Goal: Information Seeking & Learning: Learn about a topic

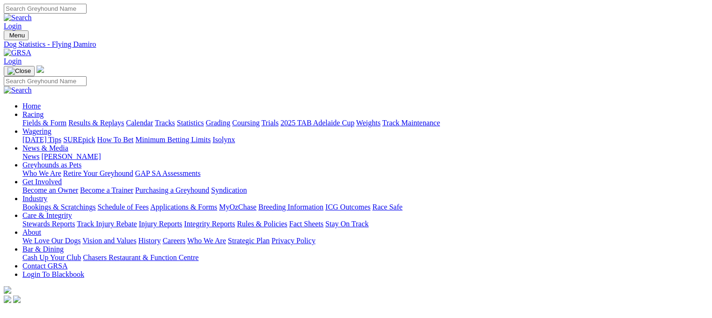
scroll to position [154, 0]
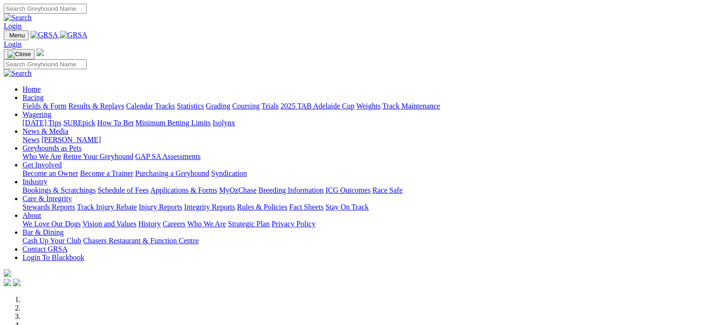
click at [44, 94] on link "Racing" at bounding box center [32, 98] width 21 height 8
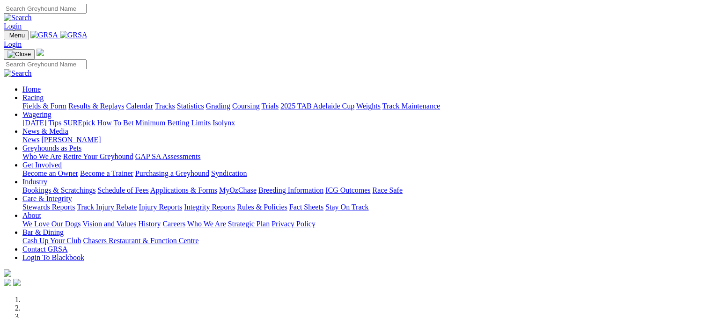
click at [204, 102] on link "Statistics" at bounding box center [190, 106] width 27 height 8
click at [44, 94] on link "Racing" at bounding box center [32, 98] width 21 height 8
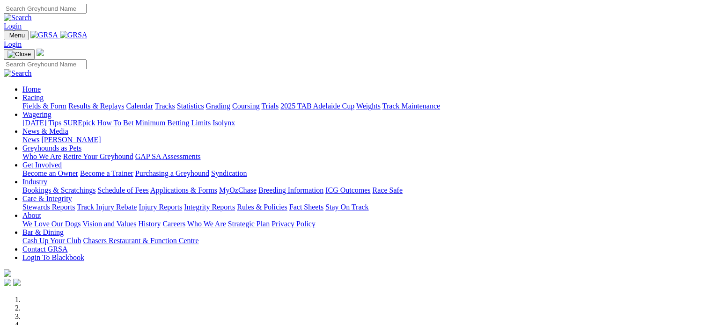
click at [44, 94] on link "Racing" at bounding box center [32, 98] width 21 height 8
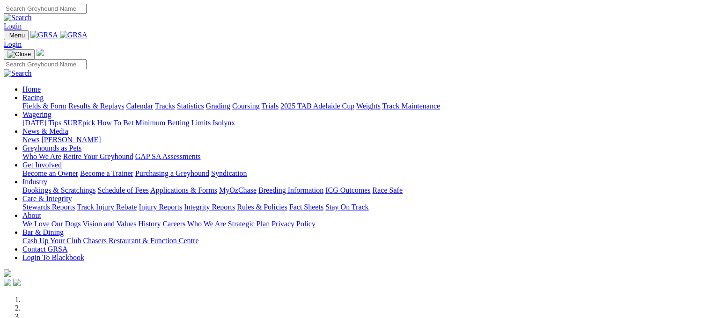
click at [44, 94] on link "Racing" at bounding box center [32, 98] width 21 height 8
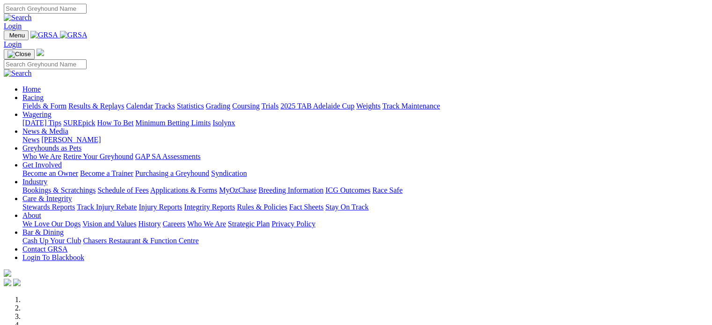
click at [88, 36] on img at bounding box center [74, 35] width 28 height 8
click at [88, 37] on img at bounding box center [74, 35] width 28 height 8
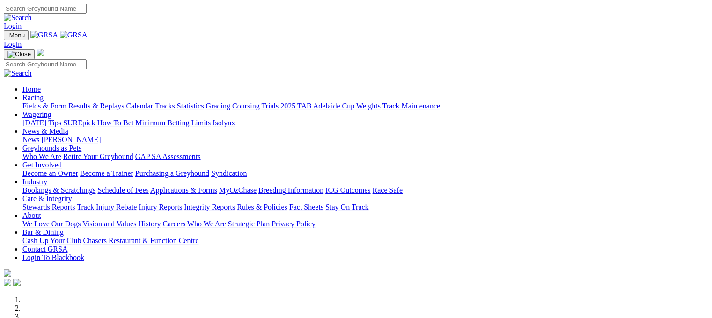
click at [44, 94] on link "Racing" at bounding box center [32, 98] width 21 height 8
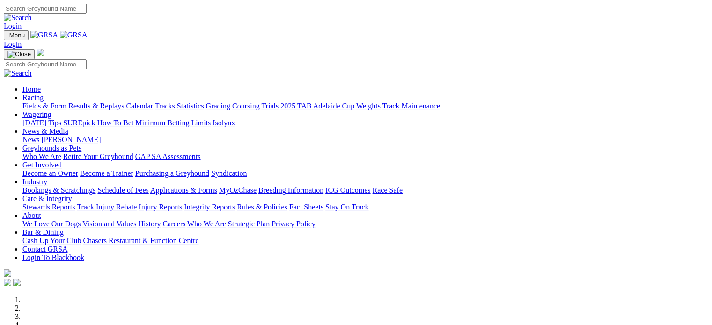
click at [44, 94] on link "Racing" at bounding box center [32, 98] width 21 height 8
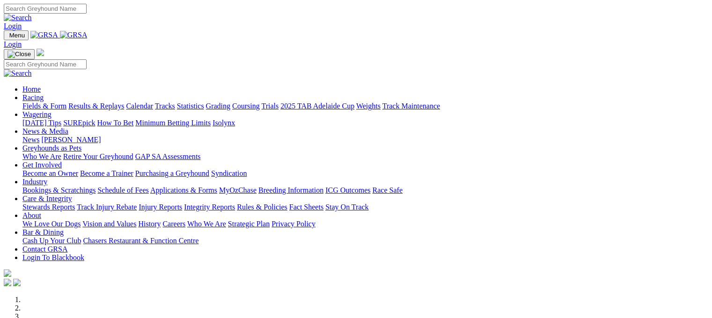
click at [117, 102] on link "Results & Replays" at bounding box center [96, 106] width 56 height 8
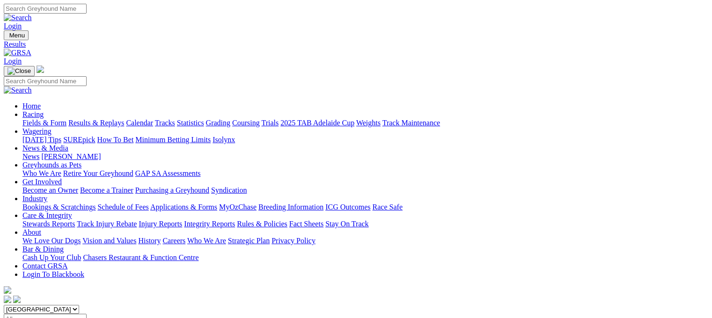
click at [79, 305] on select "[GEOGRAPHIC_DATA] [GEOGRAPHIC_DATA] [GEOGRAPHIC_DATA] [GEOGRAPHIC_DATA] [GEOGRA…" at bounding box center [41, 309] width 75 height 9
select select "[GEOGRAPHIC_DATA]"
click at [63, 305] on select "South Australia New South Wales Northern Territory Queensland Tasmania Victoria…" at bounding box center [41, 309] width 75 height 9
click at [204, 119] on link "Statistics" at bounding box center [190, 123] width 27 height 8
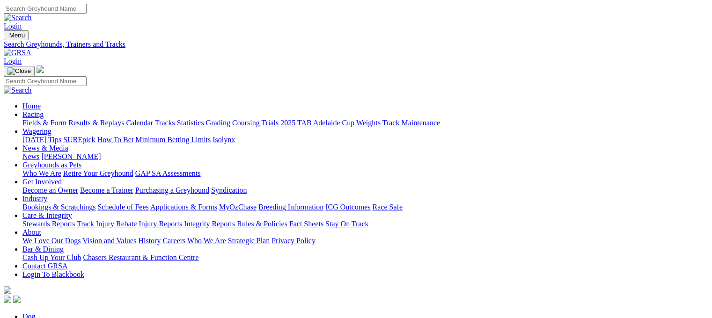
type input "flying damiro"
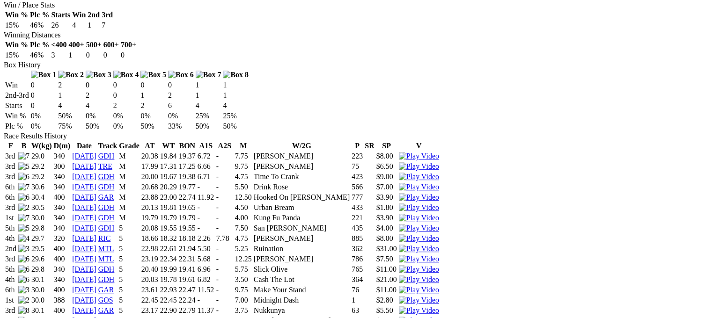
scroll to position [530, 0]
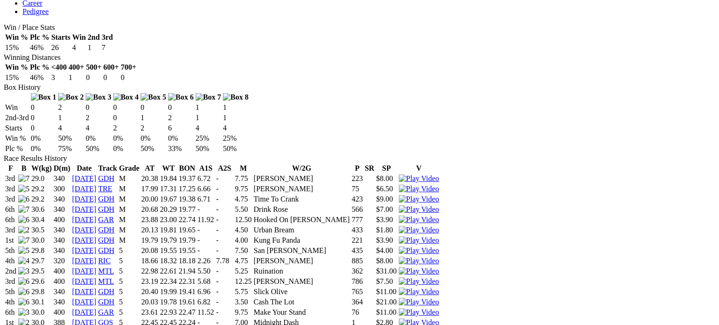
drag, startPoint x: 456, startPoint y: 184, endPoint x: 456, endPoint y: 241, distance: 56.6
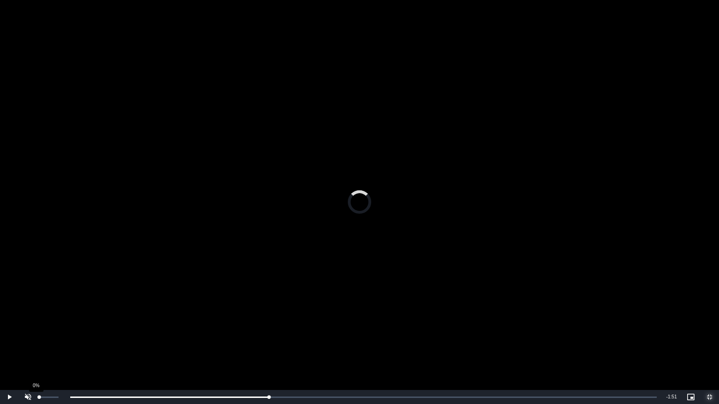
drag, startPoint x: 535, startPoint y: 396, endPoint x: 45, endPoint y: 395, distance: 489.1
click at [45, 318] on div "Play Unmute 0% Current Time 0:36 / Duration 2:24 Loaded : 0.00% 0:01 0:33 Strea…" at bounding box center [359, 397] width 719 height 14
click at [42, 318] on div "17%" at bounding box center [48, 397] width 19 height 1
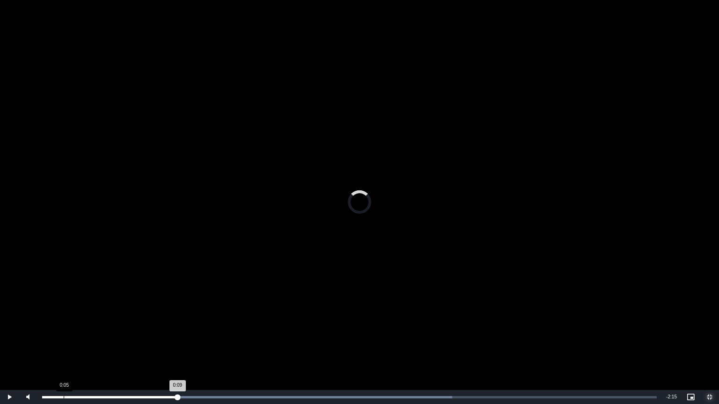
drag, startPoint x: 177, startPoint y: 395, endPoint x: 63, endPoint y: 396, distance: 114.7
click at [63, 318] on div "Loaded : 66.73% 0:05 0:09" at bounding box center [349, 397] width 624 height 14
click at [411, 121] on video "To view this video please enable JavaScript, and consider upgrading to a web br…" at bounding box center [359, 202] width 719 height 404
click at [710, 318] on span "Video Player" at bounding box center [709, 397] width 19 height 0
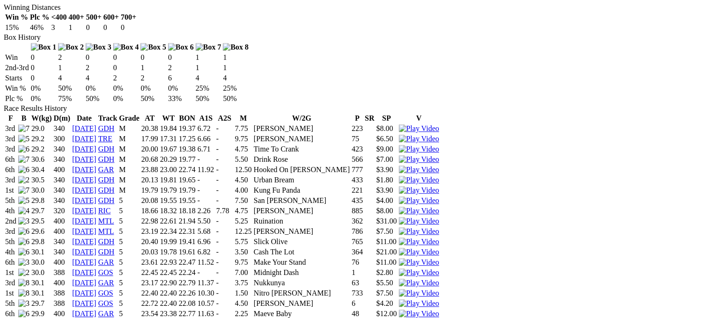
scroll to position [597, 0]
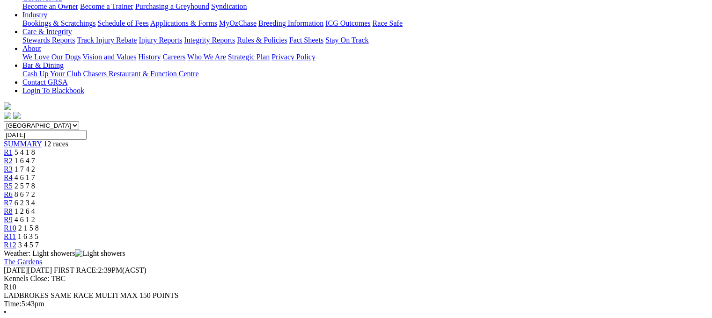
scroll to position [178, 0]
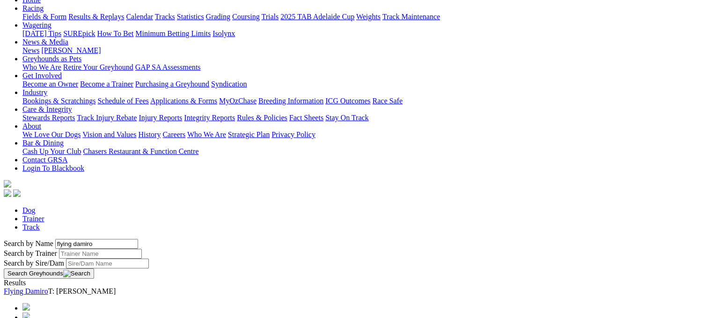
scroll to position [107, 0]
click at [48, 287] on link "Flying Damiro" at bounding box center [26, 291] width 44 height 8
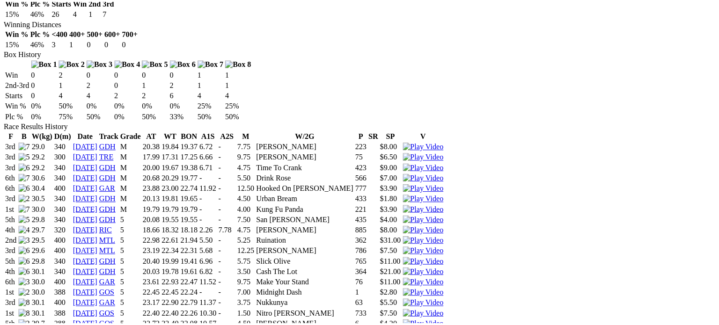
scroll to position [569, 0]
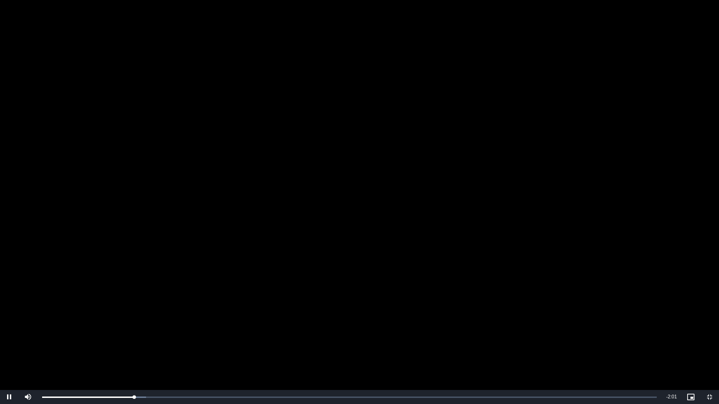
click at [428, 239] on video "To view this video please enable JavaScript, and consider upgrading to a web br…" at bounding box center [359, 202] width 719 height 404
click at [442, 318] on video "To view this video please enable JavaScript, and consider upgrading to a web br…" at bounding box center [359, 202] width 719 height 404
click at [710, 318] on span "Video Player" at bounding box center [709, 397] width 19 height 0
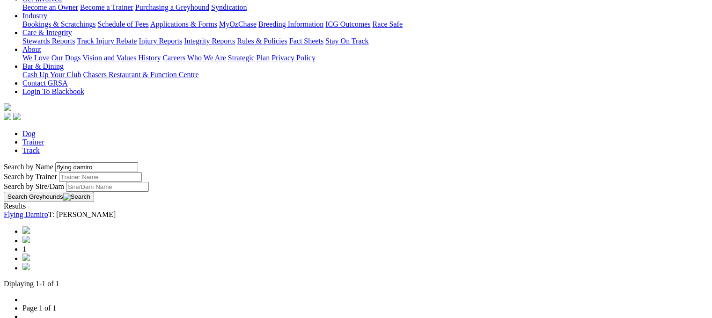
scroll to position [183, 0]
click at [48, 210] on link "Flying Damiro" at bounding box center [26, 214] width 44 height 8
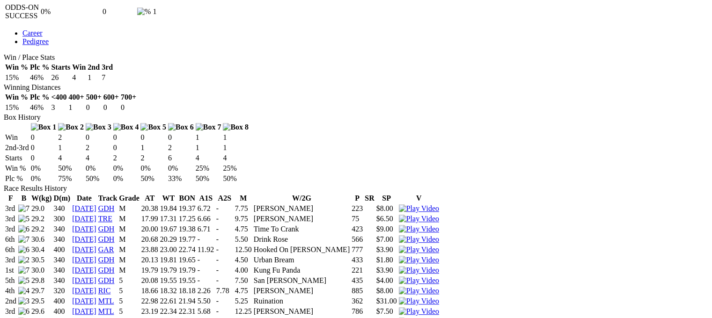
scroll to position [498, 0]
